Goal: Task Accomplishment & Management: Manage account settings

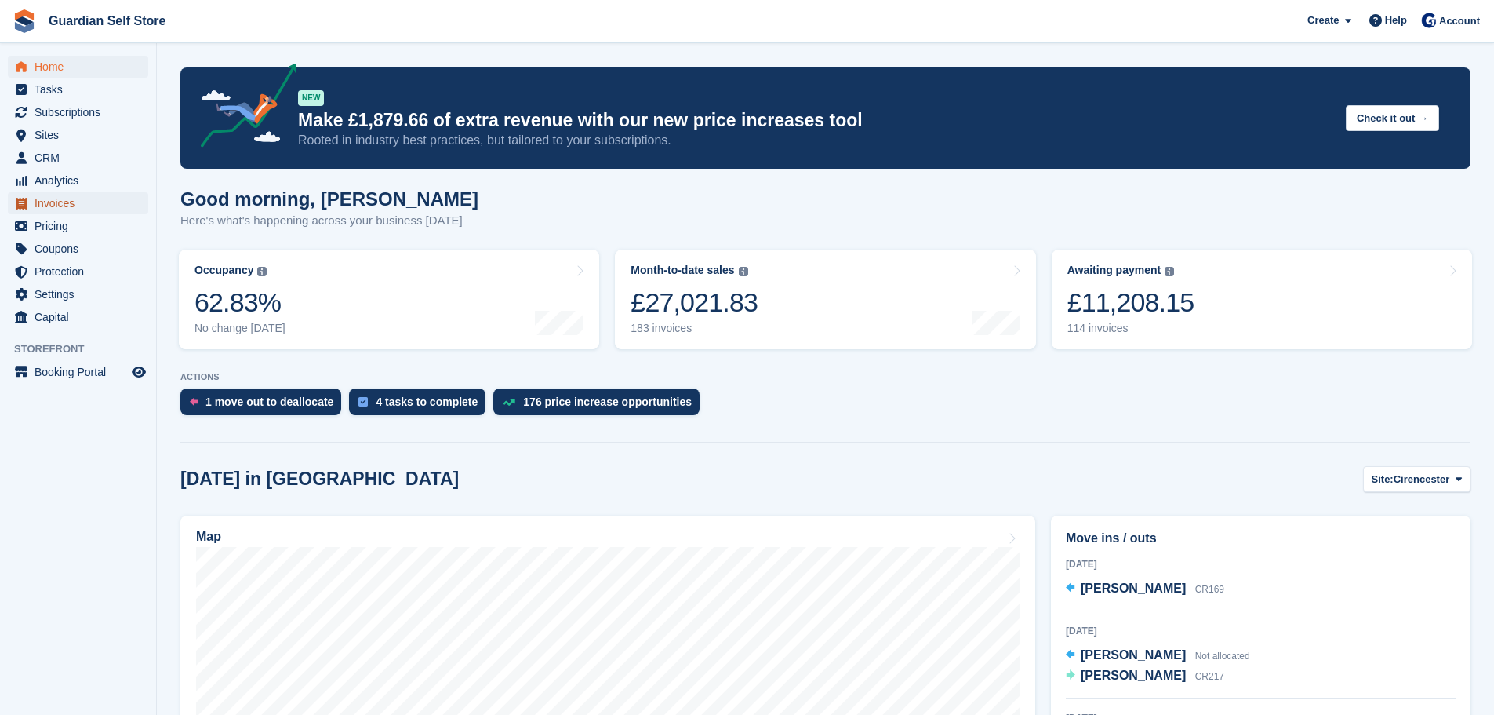
scroll to position [587, 0]
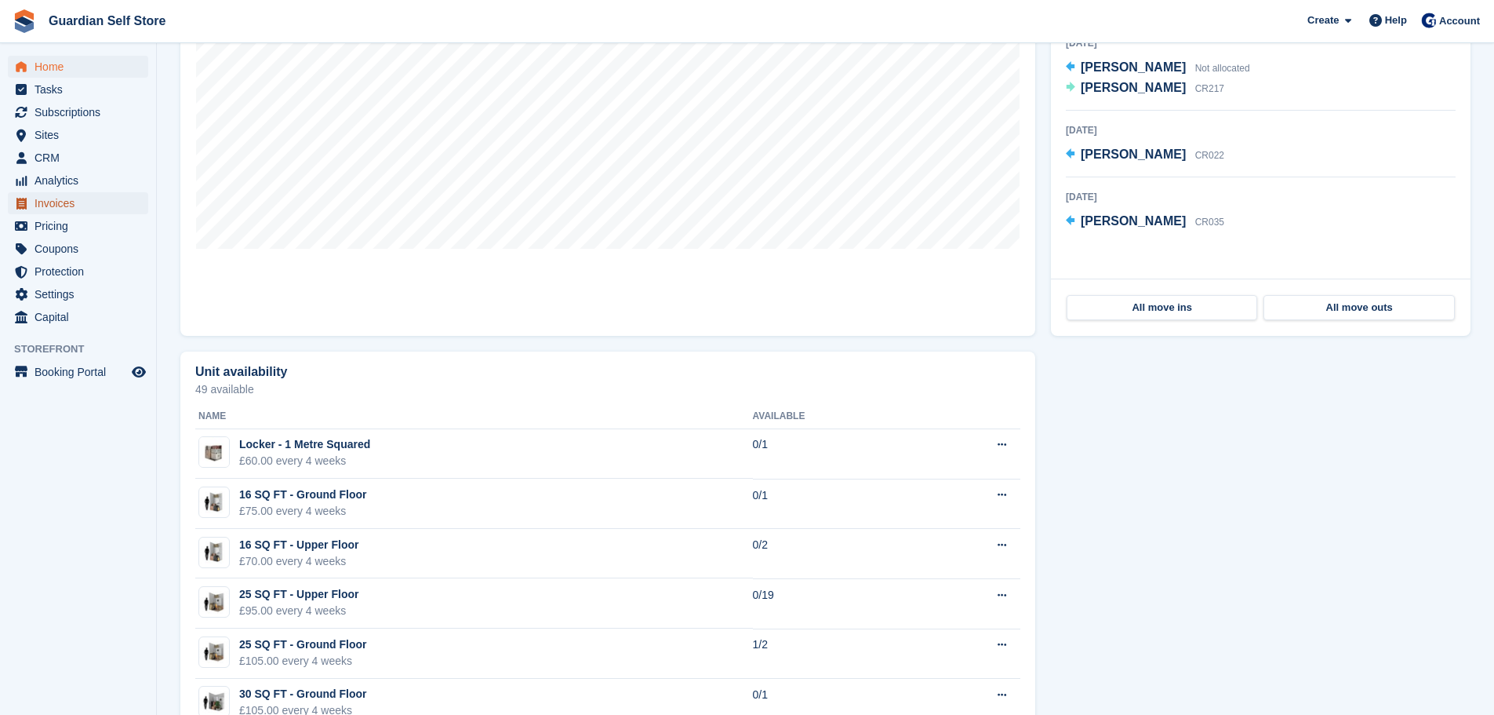
drag, startPoint x: 0, startPoint y: 0, endPoint x: 57, endPoint y: 205, distance: 213.3
click at [57, 205] on span "Invoices" at bounding box center [82, 203] width 94 height 22
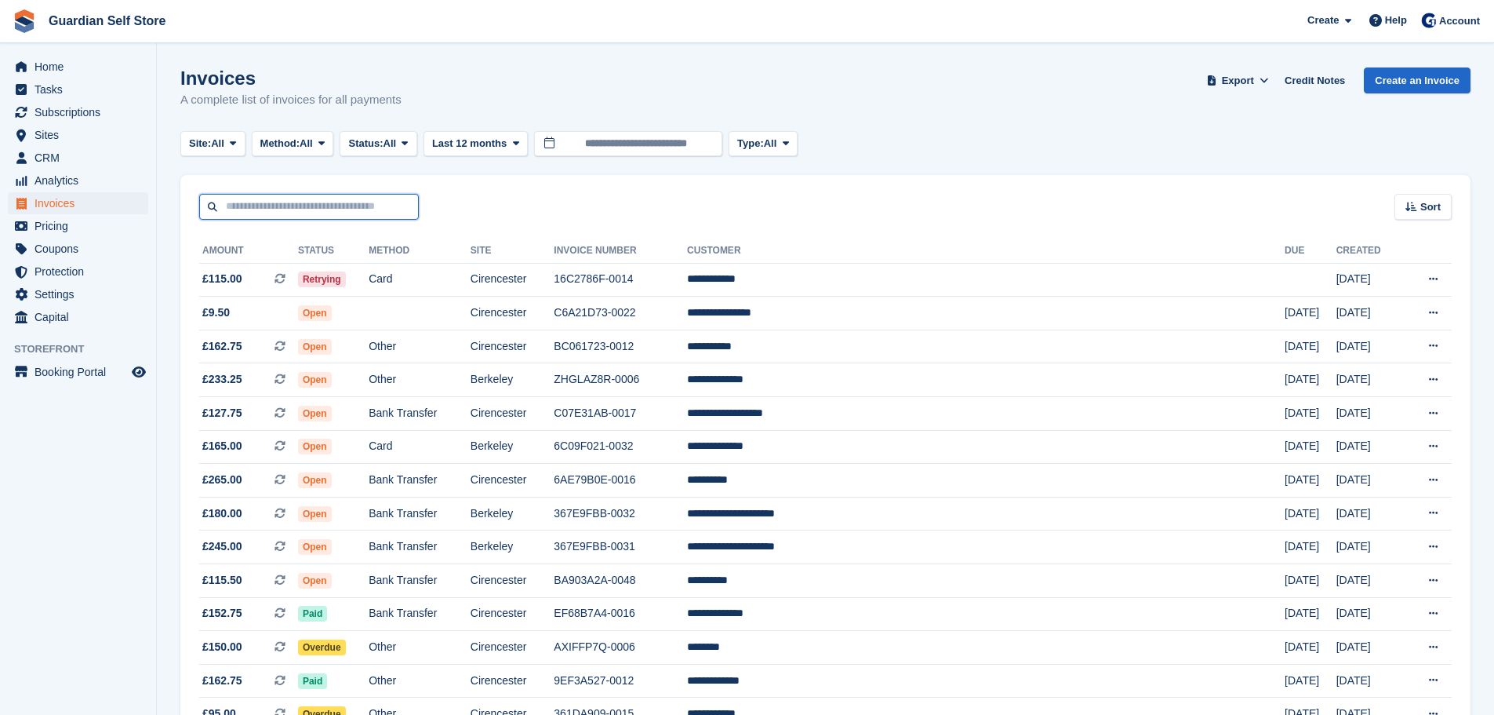
click at [308, 211] on input "text" at bounding box center [309, 207] width 220 height 26
type input "****"
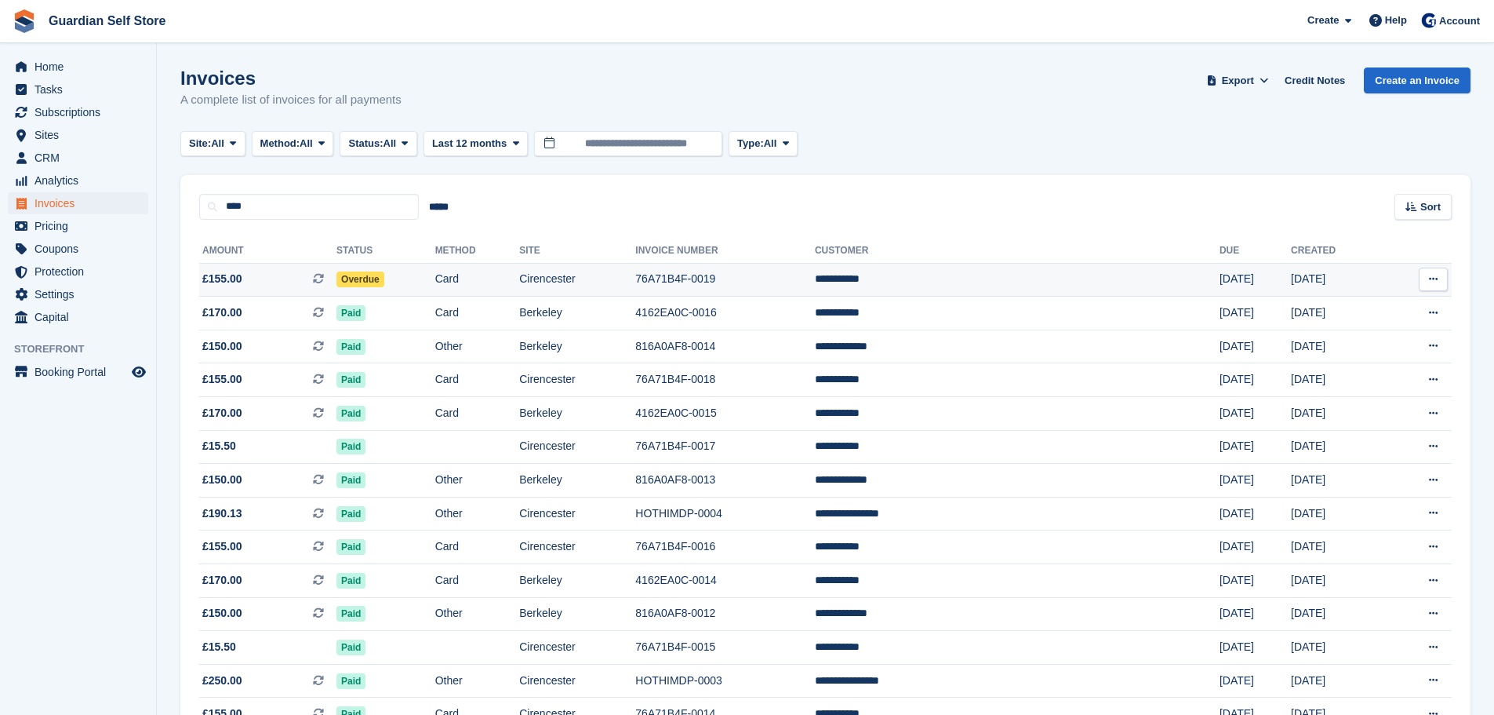
click at [260, 278] on span "£155.00 This is a recurring subscription invoice." at bounding box center [267, 279] width 137 height 16
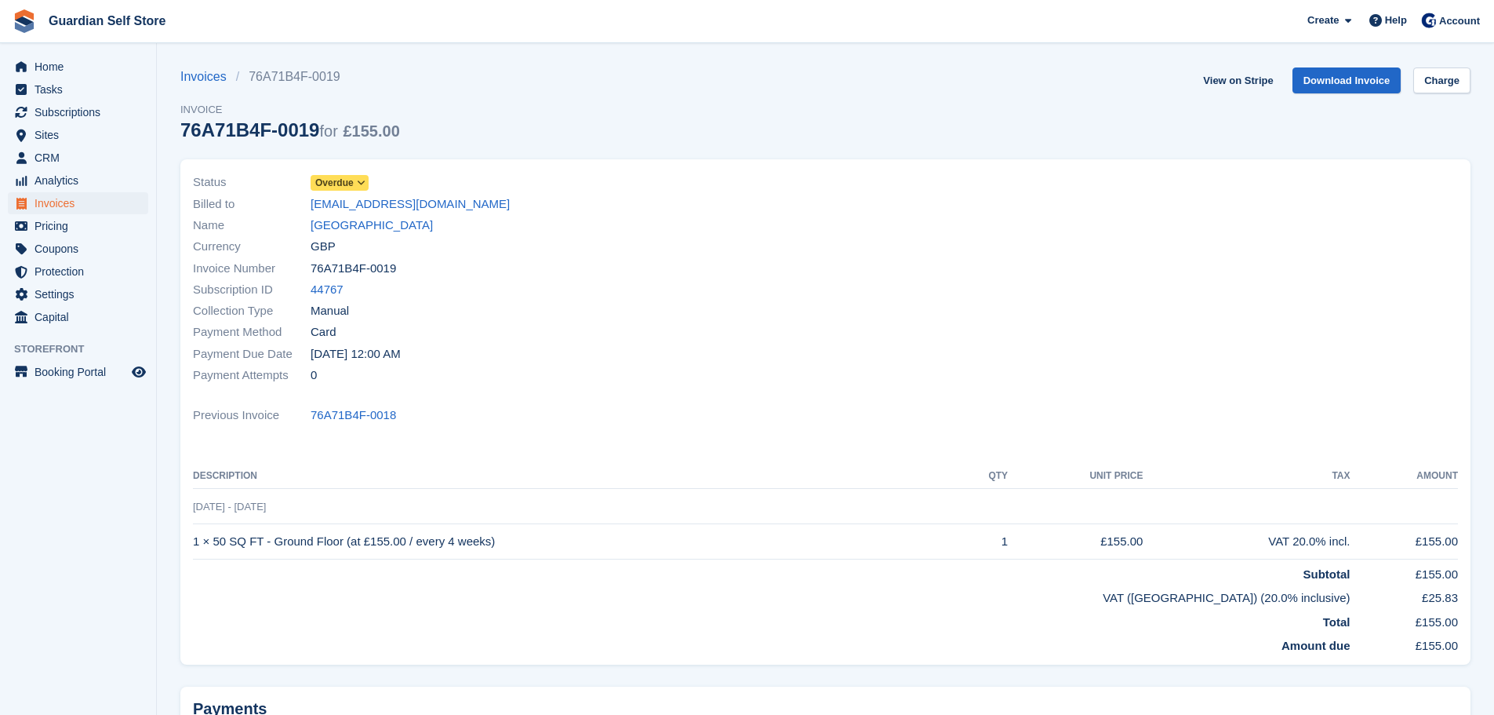
click at [340, 183] on span "Overdue" at bounding box center [334, 183] width 38 height 14
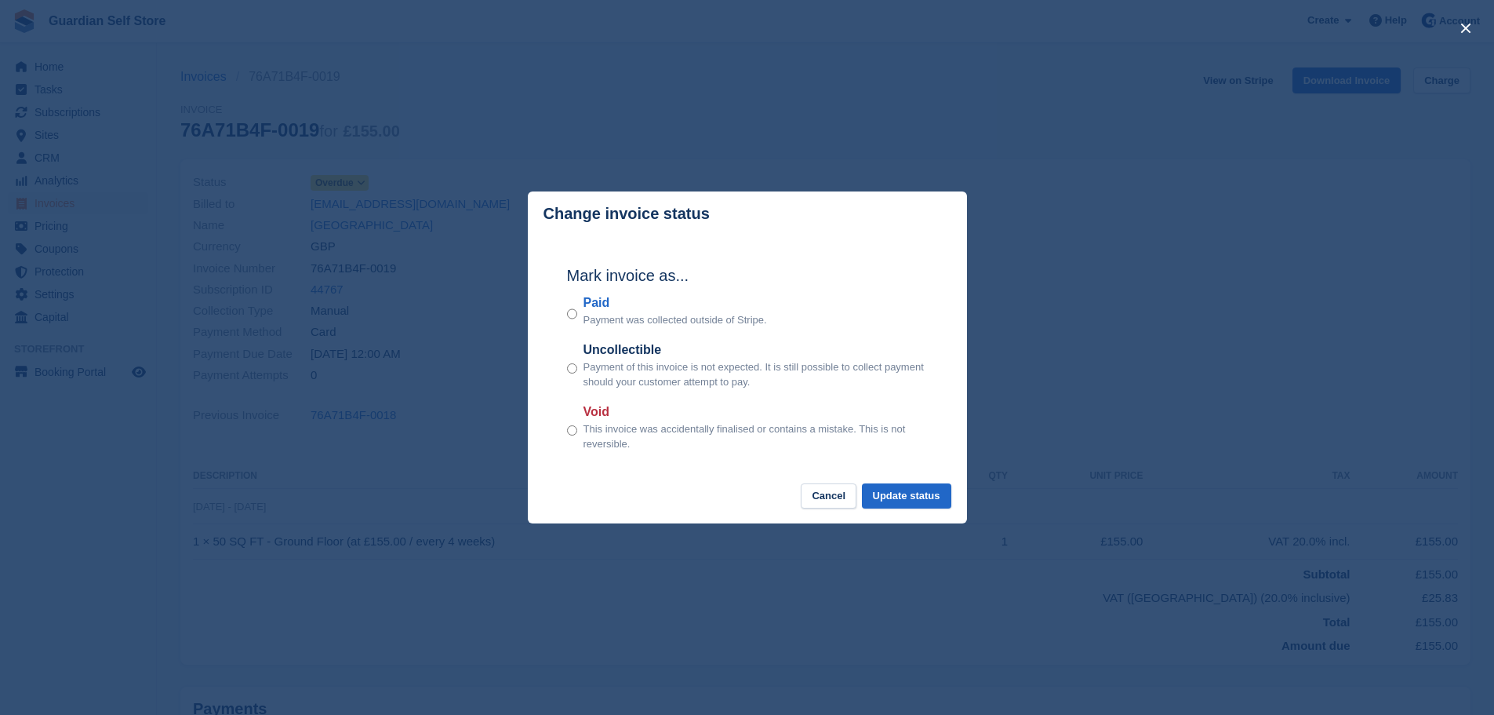
click at [605, 302] on label "Paid" at bounding box center [676, 302] width 184 height 19
click at [890, 494] on button "Update status" at bounding box center [906, 496] width 89 height 26
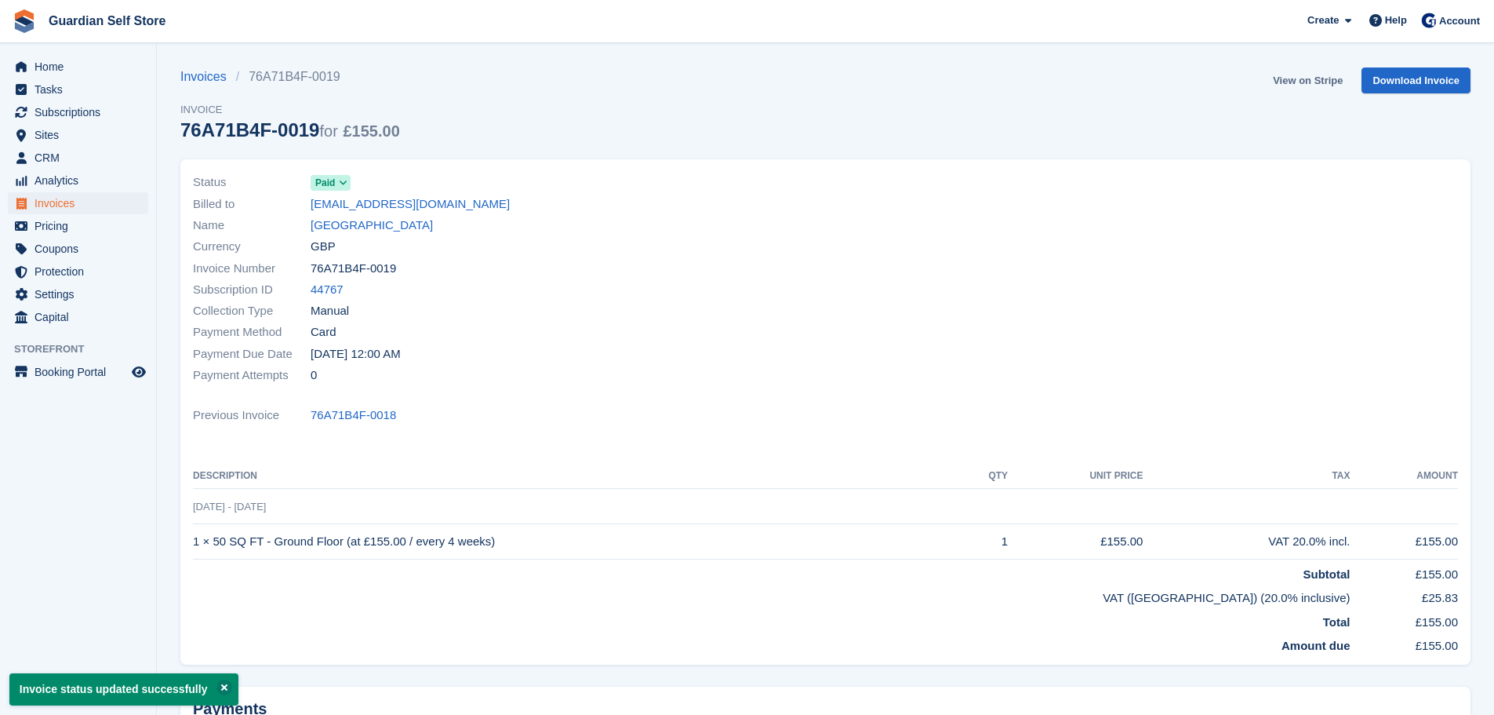
click at [1294, 84] on link "View on Stripe" at bounding box center [1308, 80] width 82 height 26
click at [89, 71] on span "Home" at bounding box center [82, 67] width 94 height 22
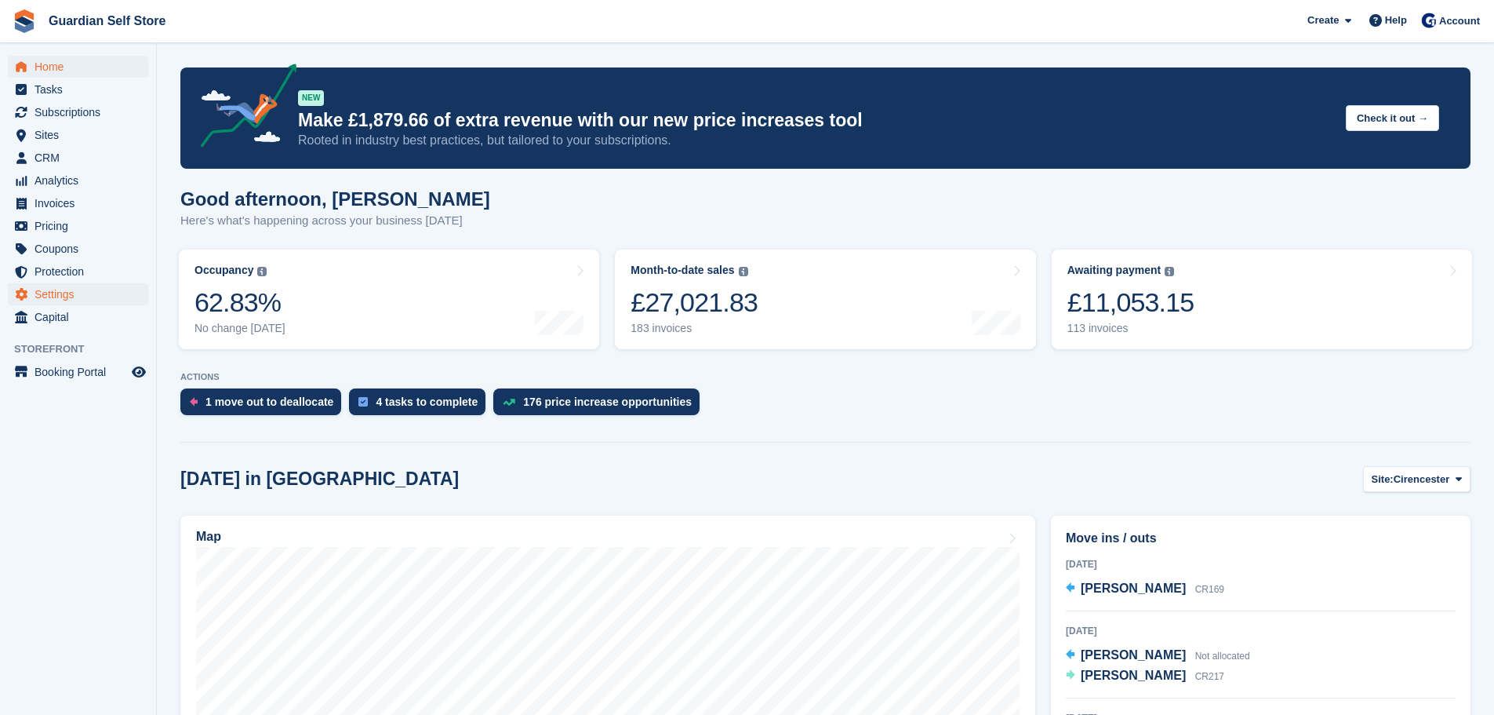
scroll to position [587, 0]
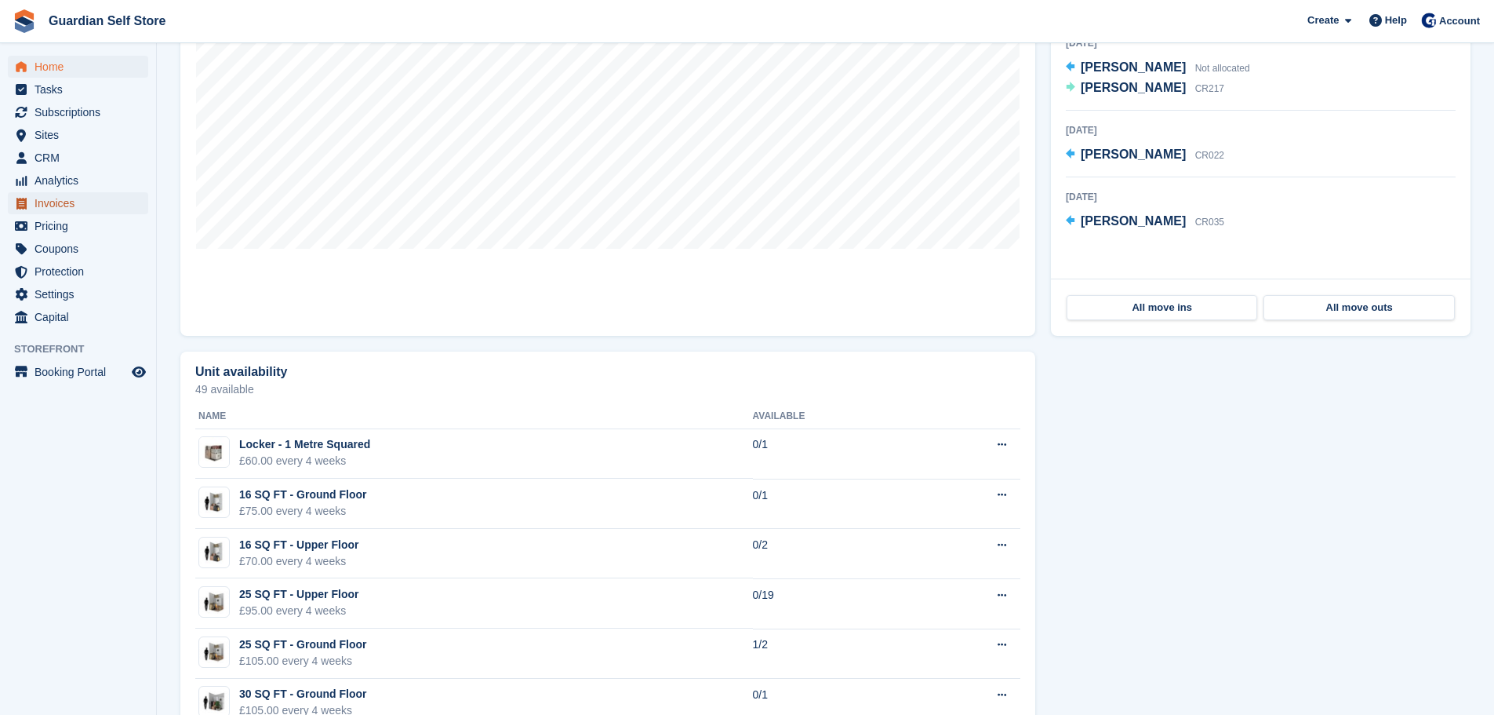
click at [53, 199] on span "Invoices" at bounding box center [82, 203] width 94 height 22
